Goal: Check status: Check status

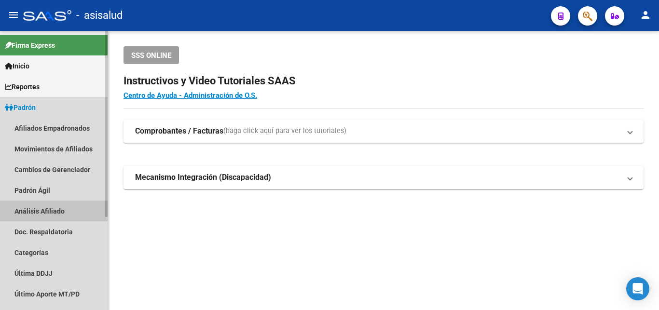
click at [41, 210] on link "Análisis Afiliado" at bounding box center [54, 211] width 108 height 21
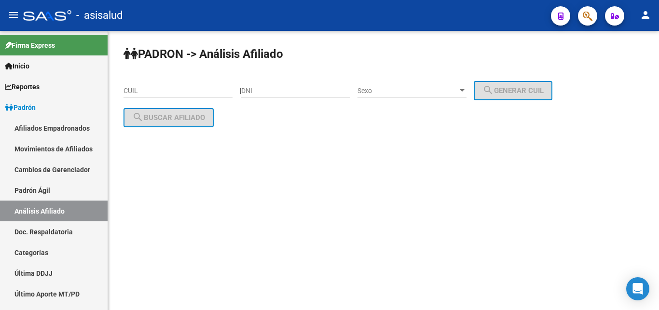
click at [120, 89] on div "PADRON -> Análisis Afiliado CUIL | DNI Sexo Sexo search Generar CUIL search Bus…" at bounding box center [383, 94] width 551 height 127
click at [127, 89] on input "CUIL" at bounding box center [177, 91] width 109 height 8
paste input "20-29416763-4"
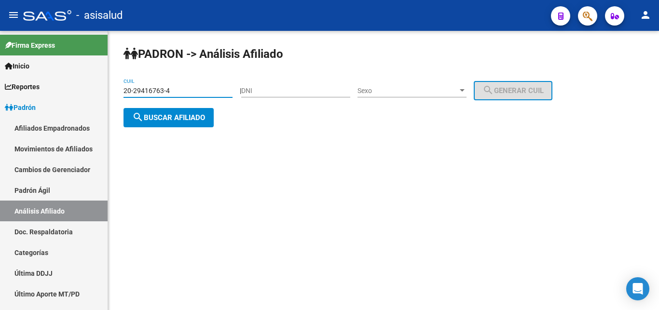
type input "20-29416763-4"
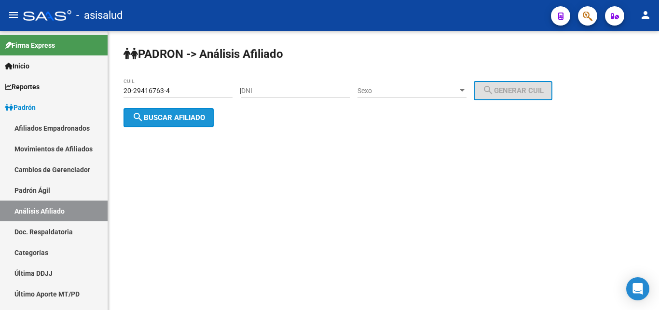
click at [156, 114] on span "search Buscar afiliado" at bounding box center [168, 117] width 73 height 9
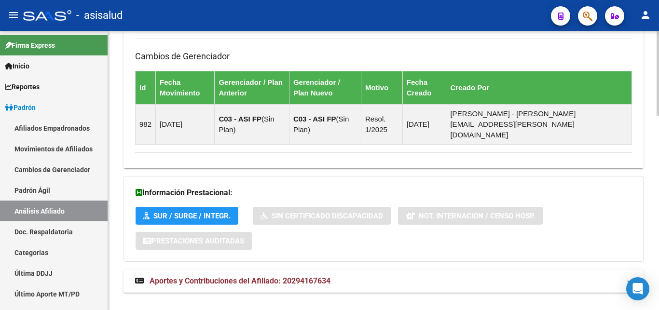
scroll to position [640, 0]
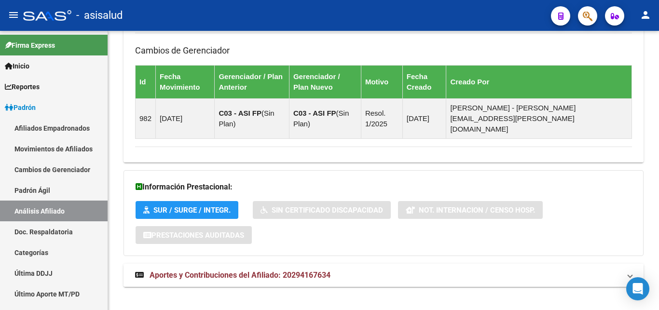
click at [229, 271] on span "Aportes y Contribuciones del Afiliado: 20294167634" at bounding box center [239, 275] width 181 height 9
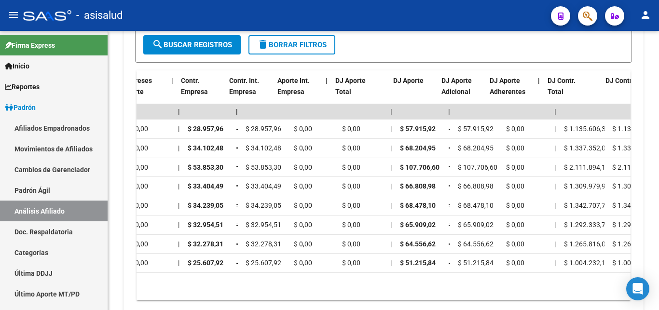
scroll to position [0, 997]
